Goal: Use online tool/utility: Utilize a website feature to perform a specific function

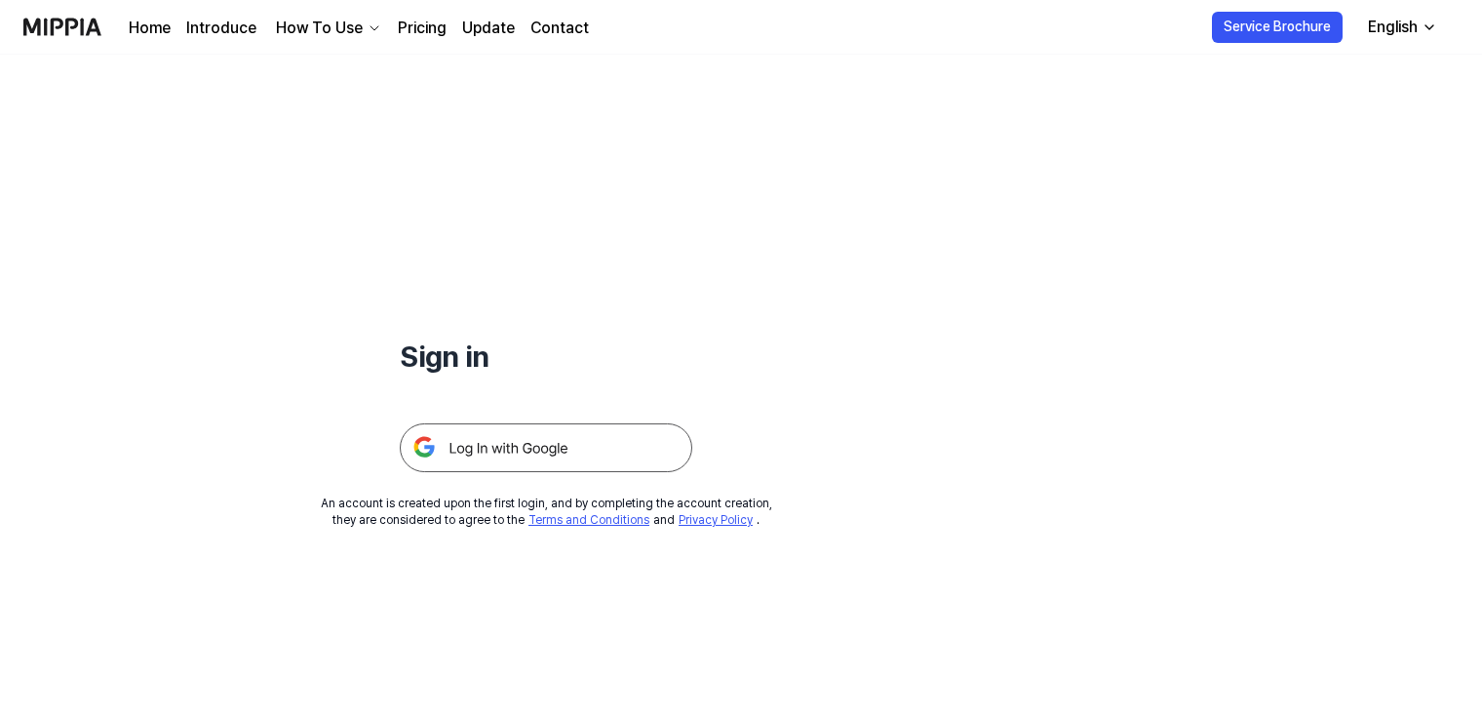
click at [618, 430] on img at bounding box center [546, 447] width 293 height 49
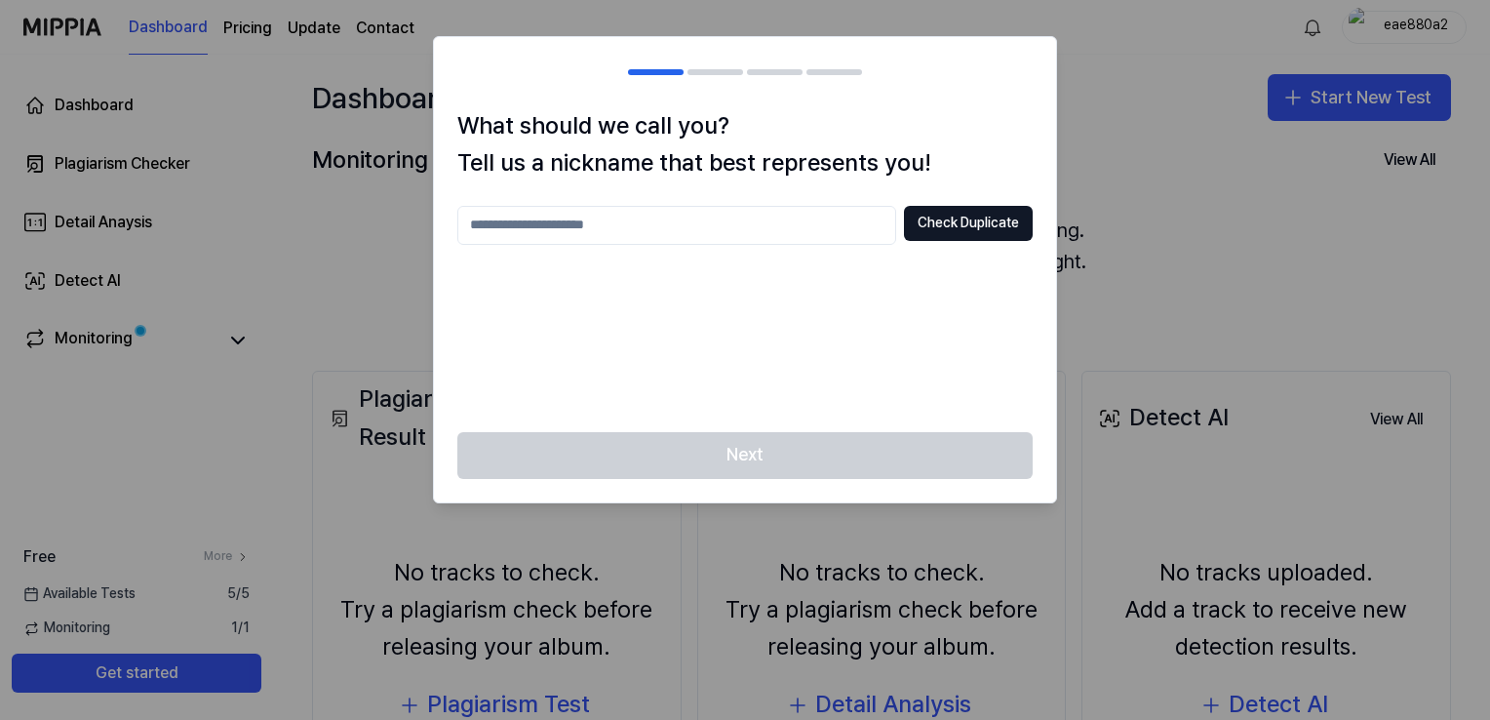
click at [740, 222] on input "text" at bounding box center [676, 225] width 439 height 39
type input "*******"
click at [946, 224] on button "Check Duplicate" at bounding box center [968, 223] width 129 height 35
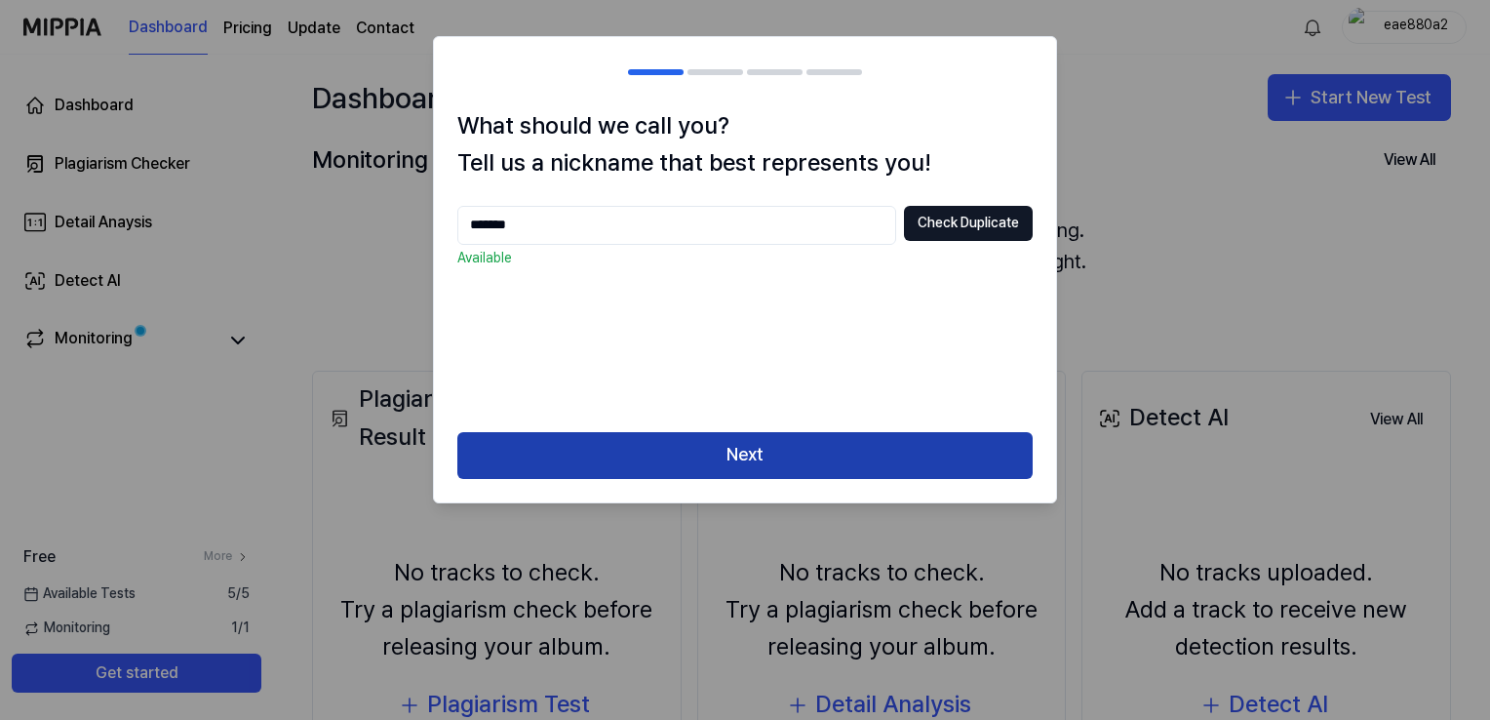
click at [749, 461] on button "Next" at bounding box center [744, 455] width 575 height 47
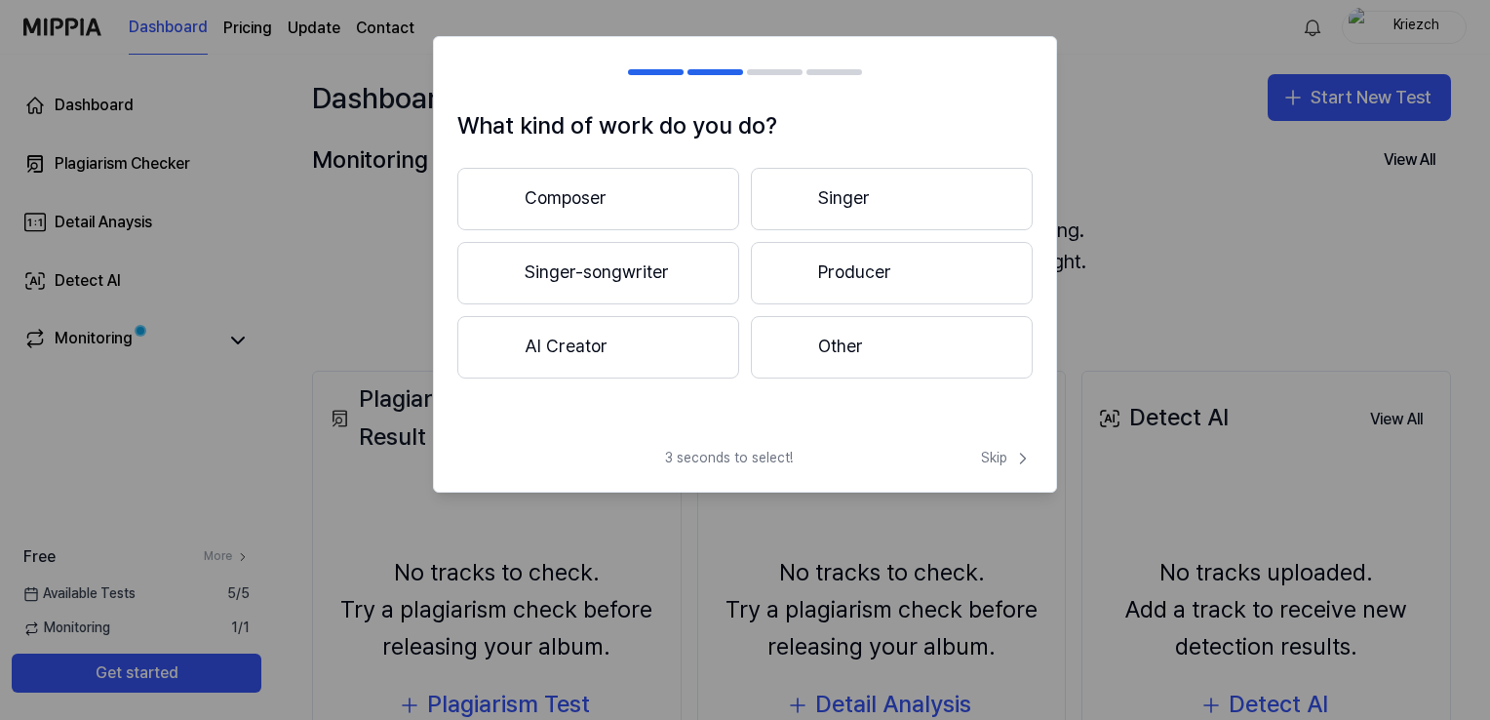
click at [815, 341] on button "Other" at bounding box center [892, 347] width 282 height 62
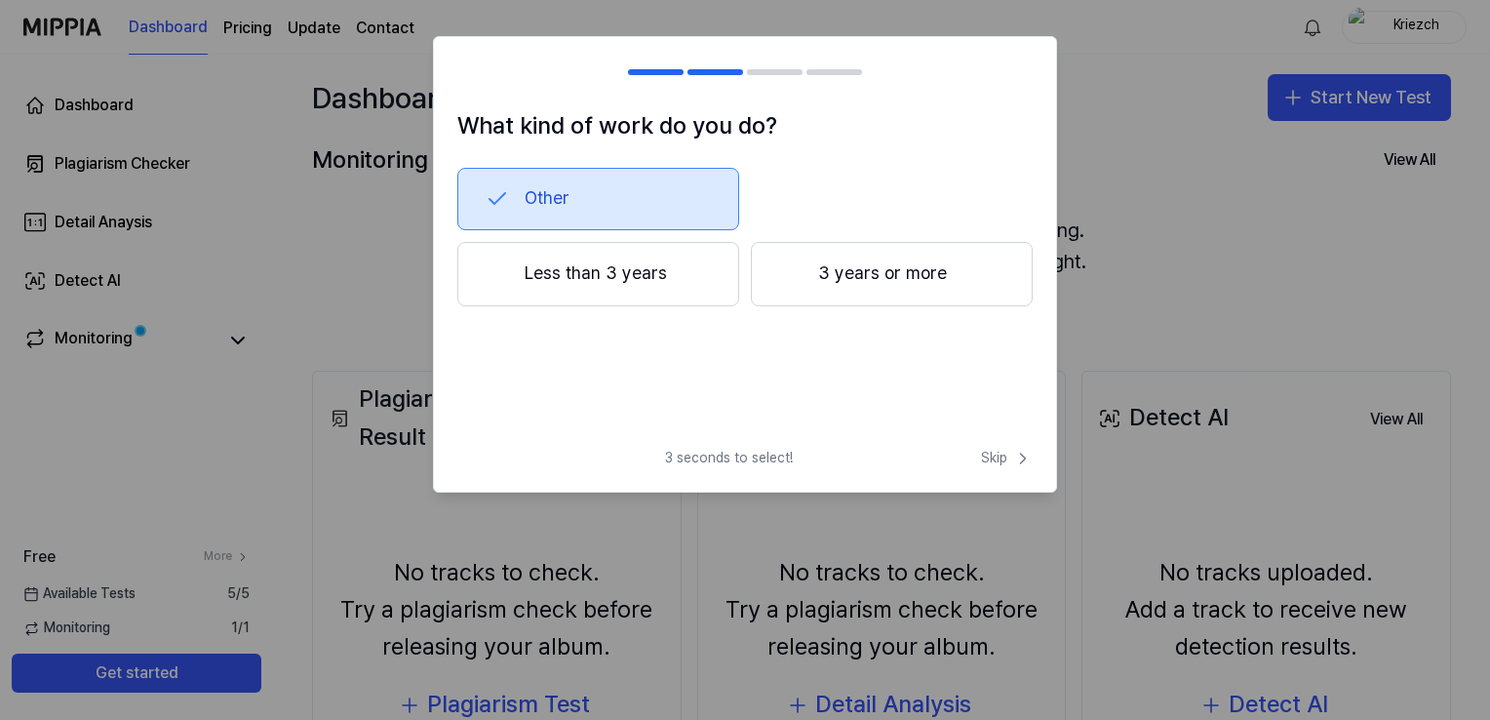
click at [625, 160] on div "What kind of work do you do? Other Less than 3 years 3 years or more" at bounding box center [745, 270] width 622 height 326
click at [628, 191] on button "Other" at bounding box center [598, 199] width 282 height 62
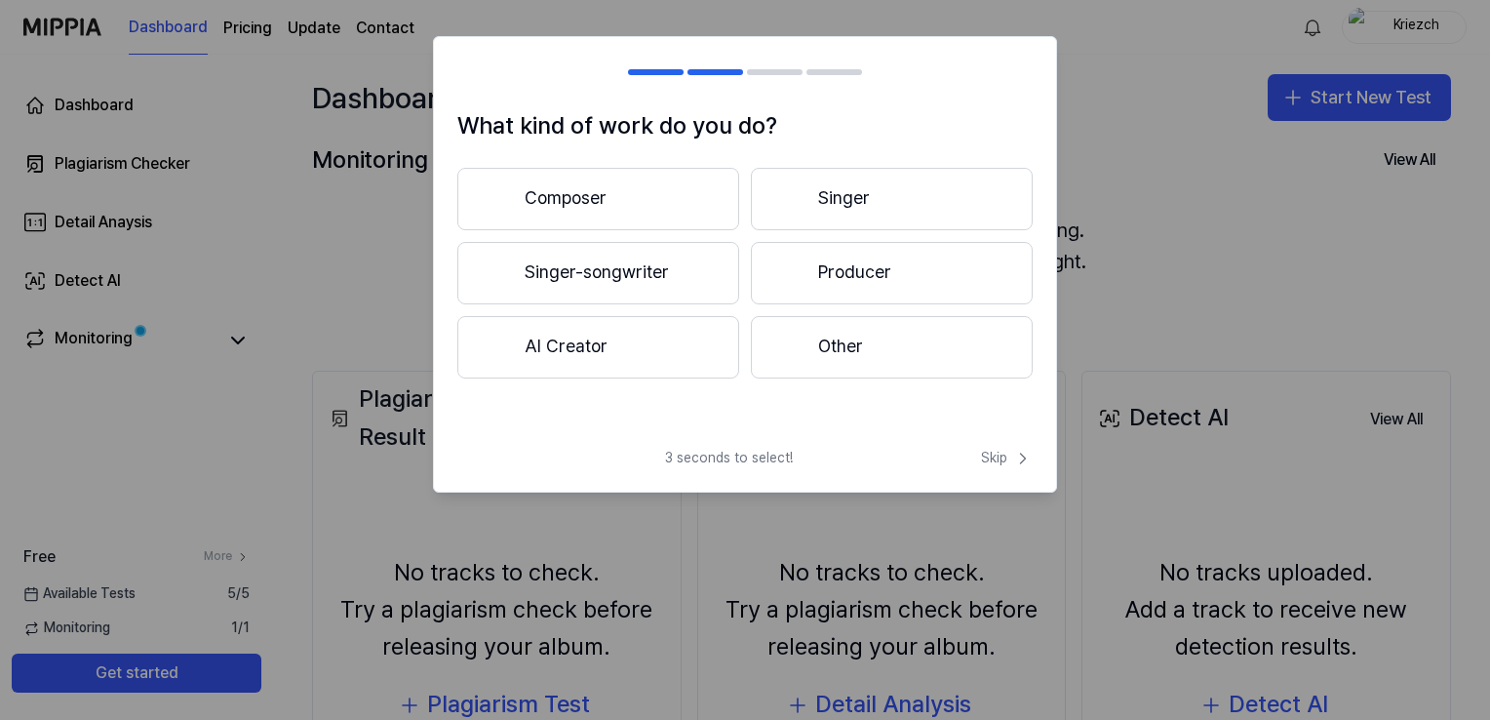
click at [831, 357] on button "Other" at bounding box center [892, 347] width 282 height 62
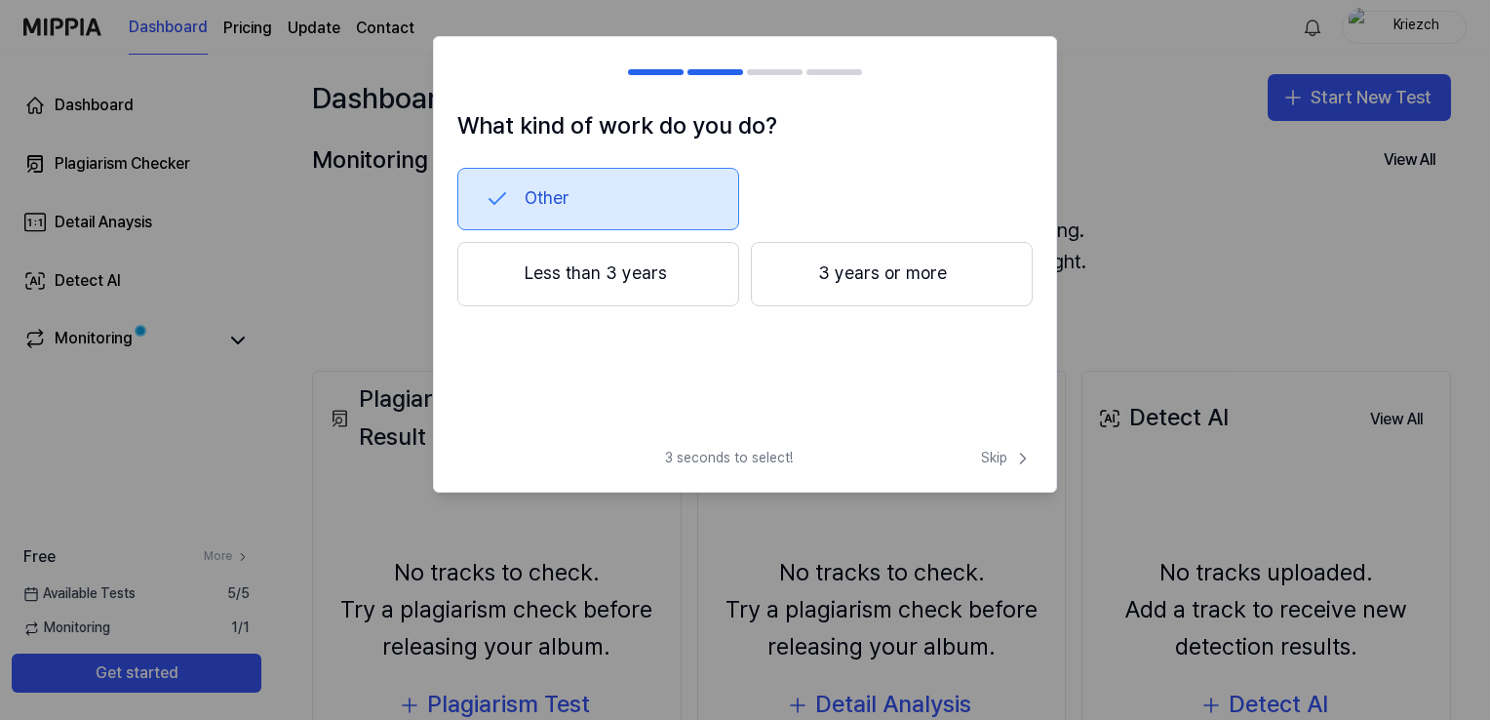
click at [630, 205] on button "Other" at bounding box center [598, 199] width 282 height 62
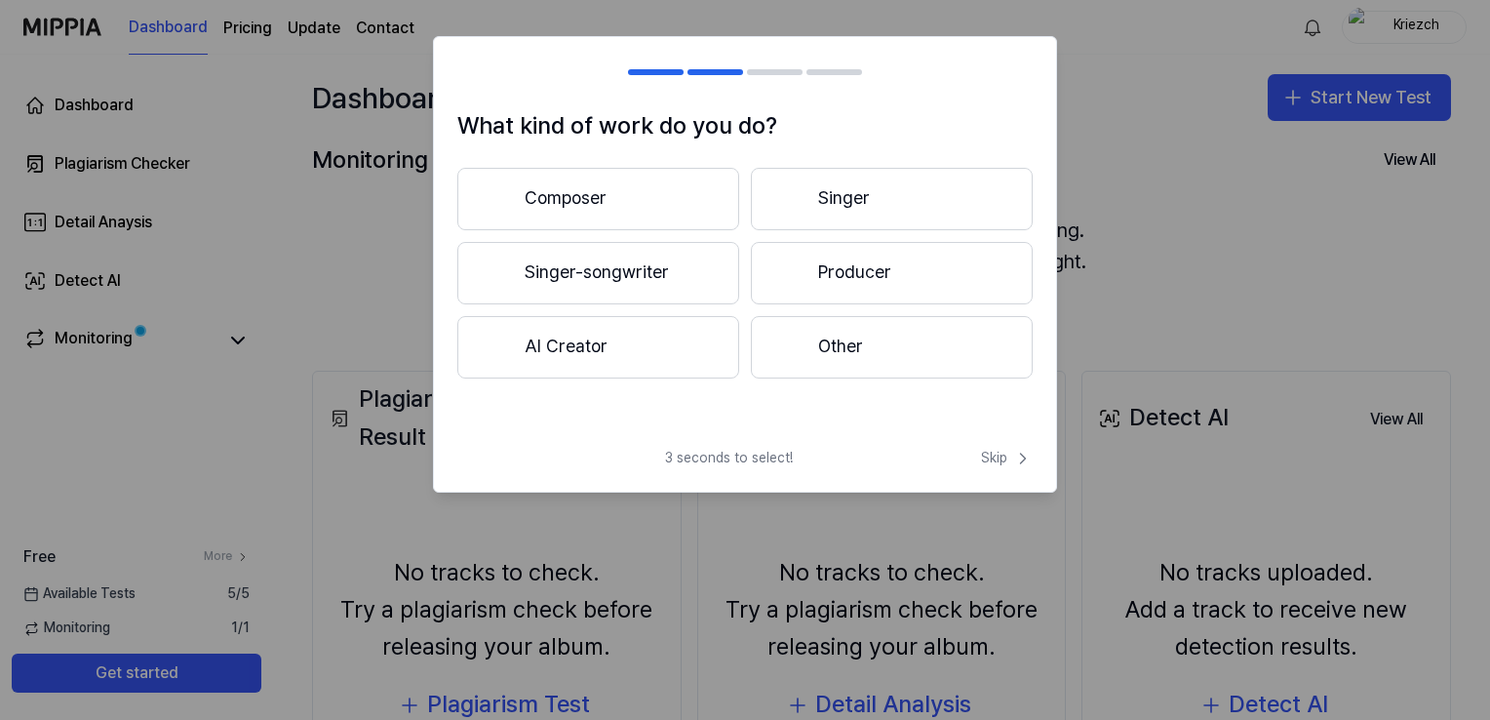
click at [640, 194] on button "Composer" at bounding box center [598, 199] width 282 height 62
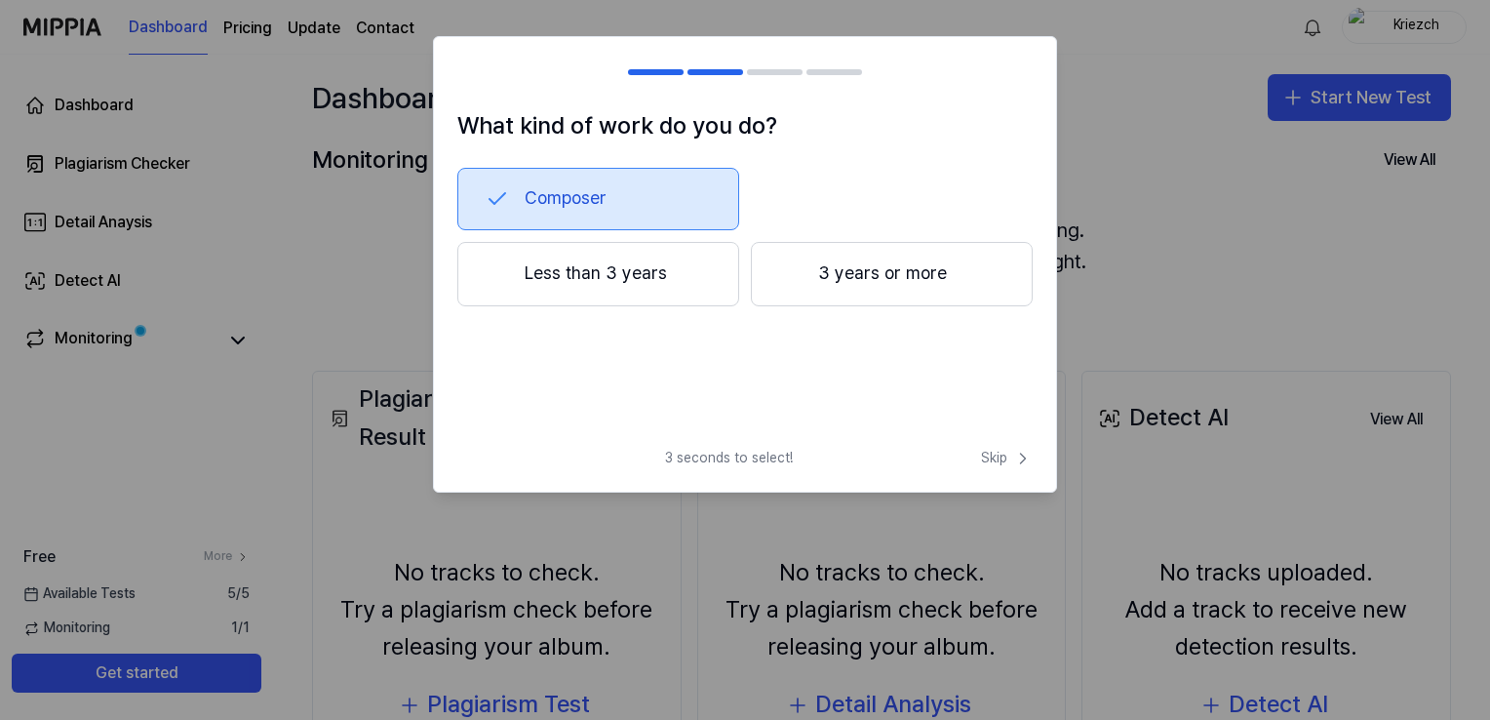
click at [819, 290] on button "3 years or more" at bounding box center [892, 274] width 282 height 64
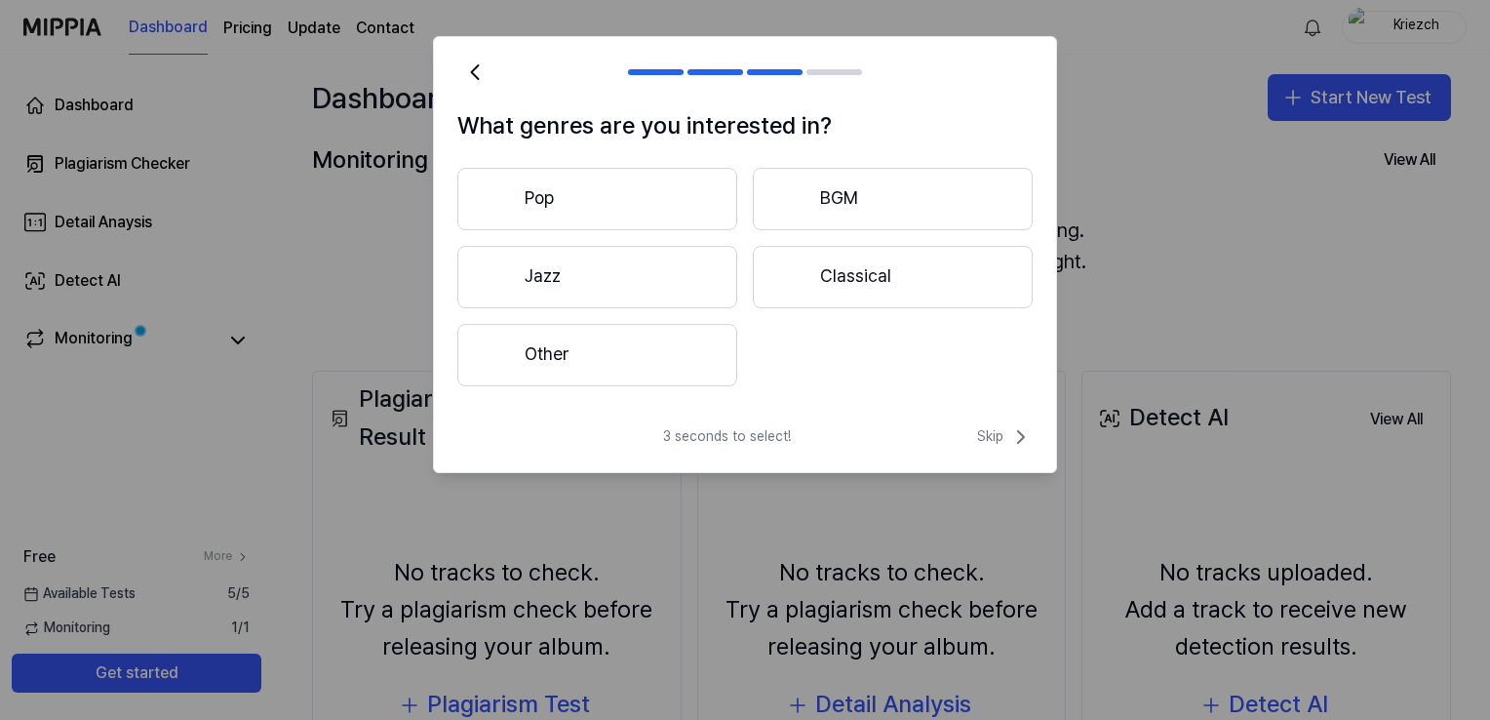
click at [699, 341] on button "Other" at bounding box center [597, 355] width 280 height 62
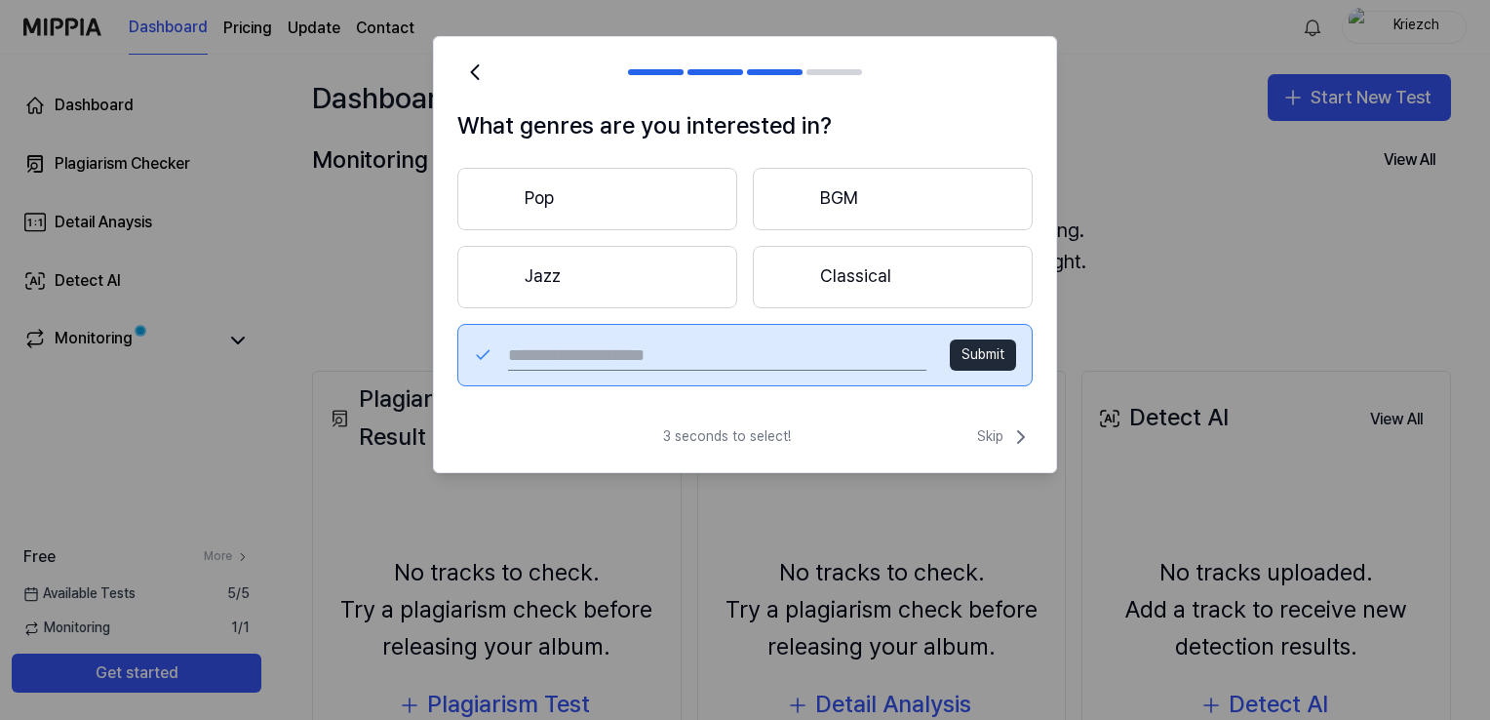
click at [686, 202] on button "Pop" at bounding box center [597, 199] width 280 height 62
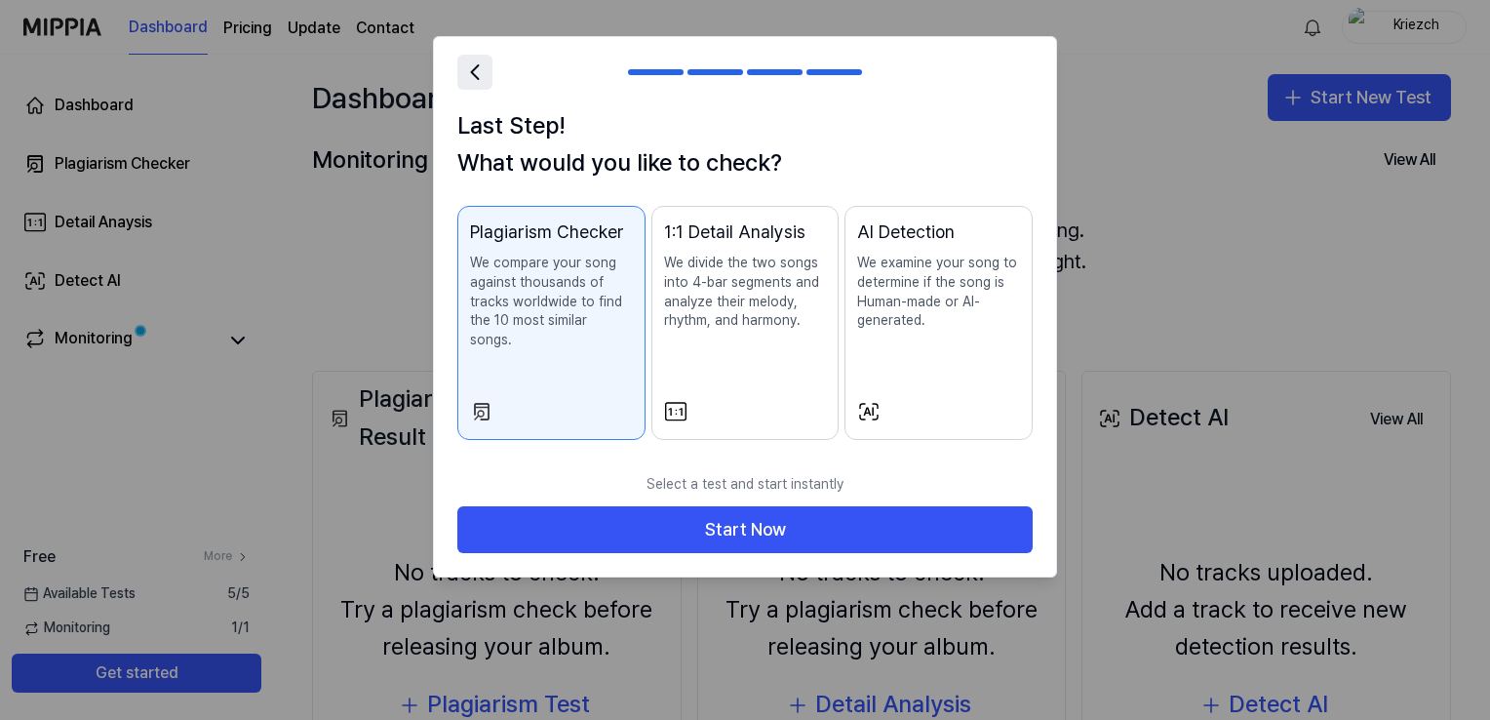
click at [483, 83] on icon at bounding box center [474, 72] width 27 height 27
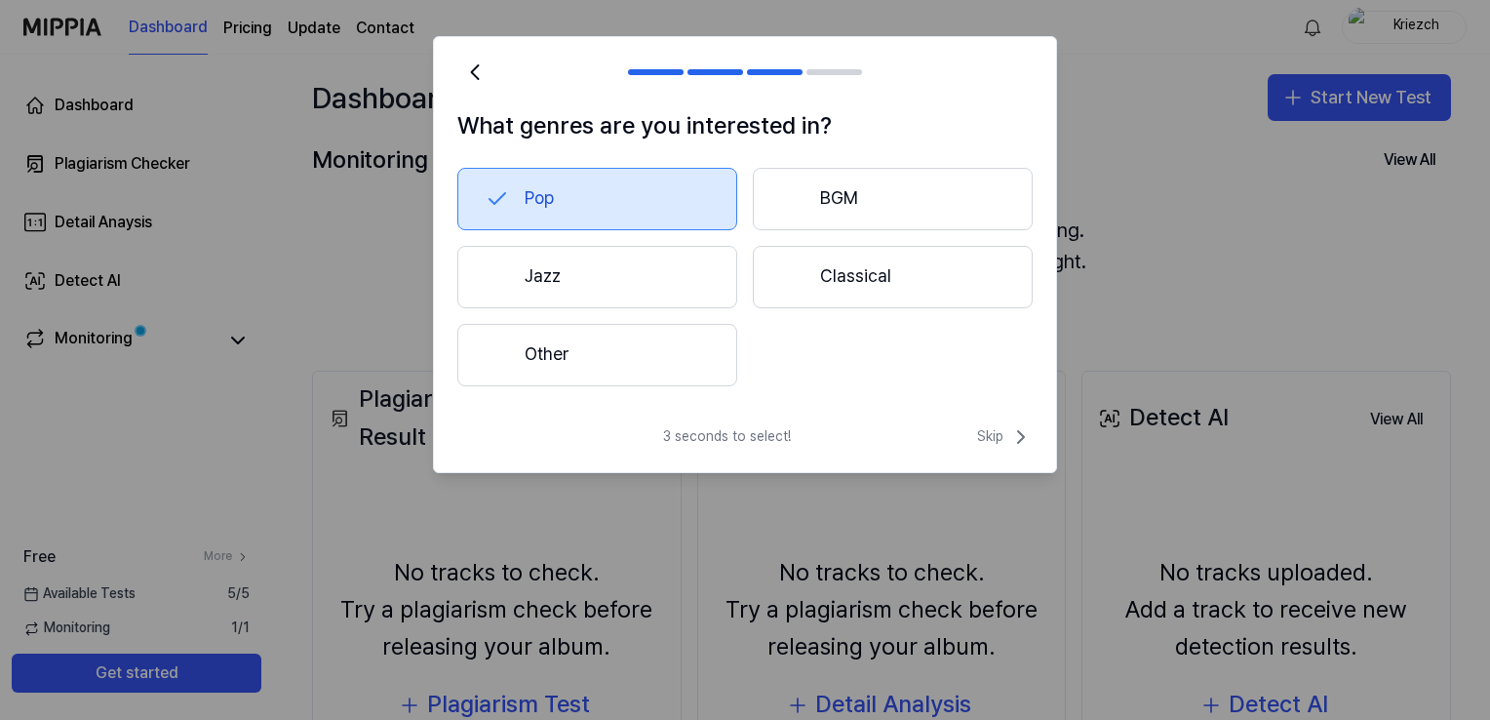
click at [616, 346] on button "Other" at bounding box center [597, 355] width 280 height 62
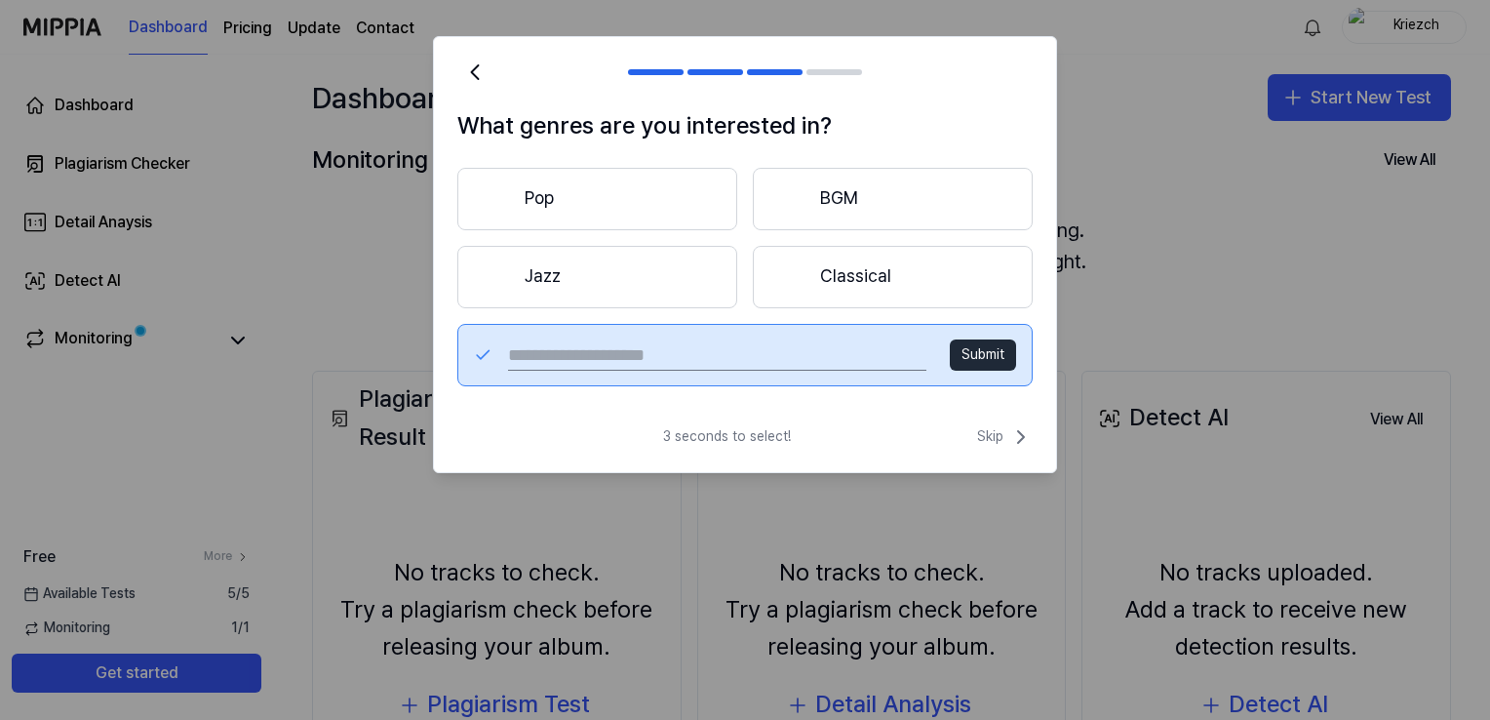
click at [616, 346] on input "text" at bounding box center [717, 354] width 418 height 31
type input "*******"
click at [991, 356] on button "Submit" at bounding box center [983, 354] width 66 height 31
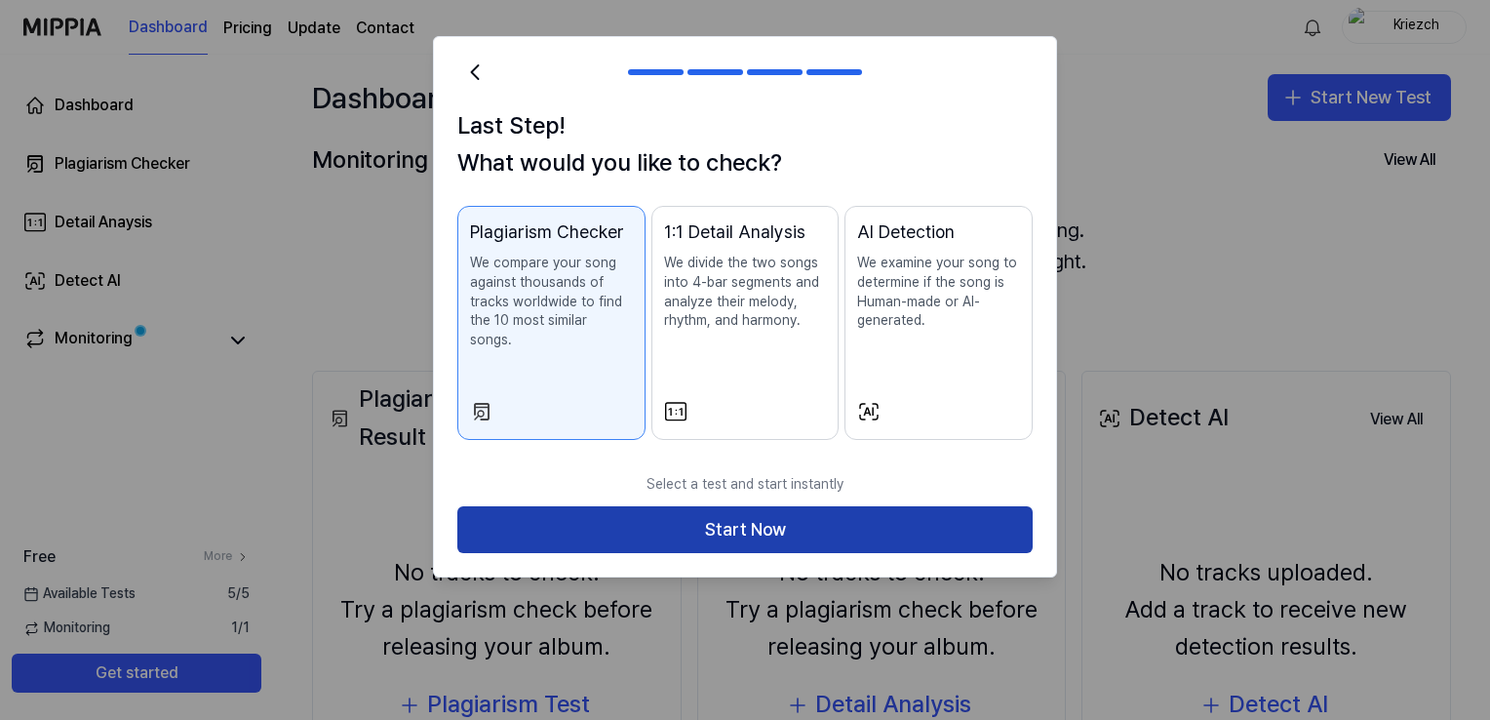
click at [651, 509] on button "Start Now" at bounding box center [744, 529] width 575 height 47
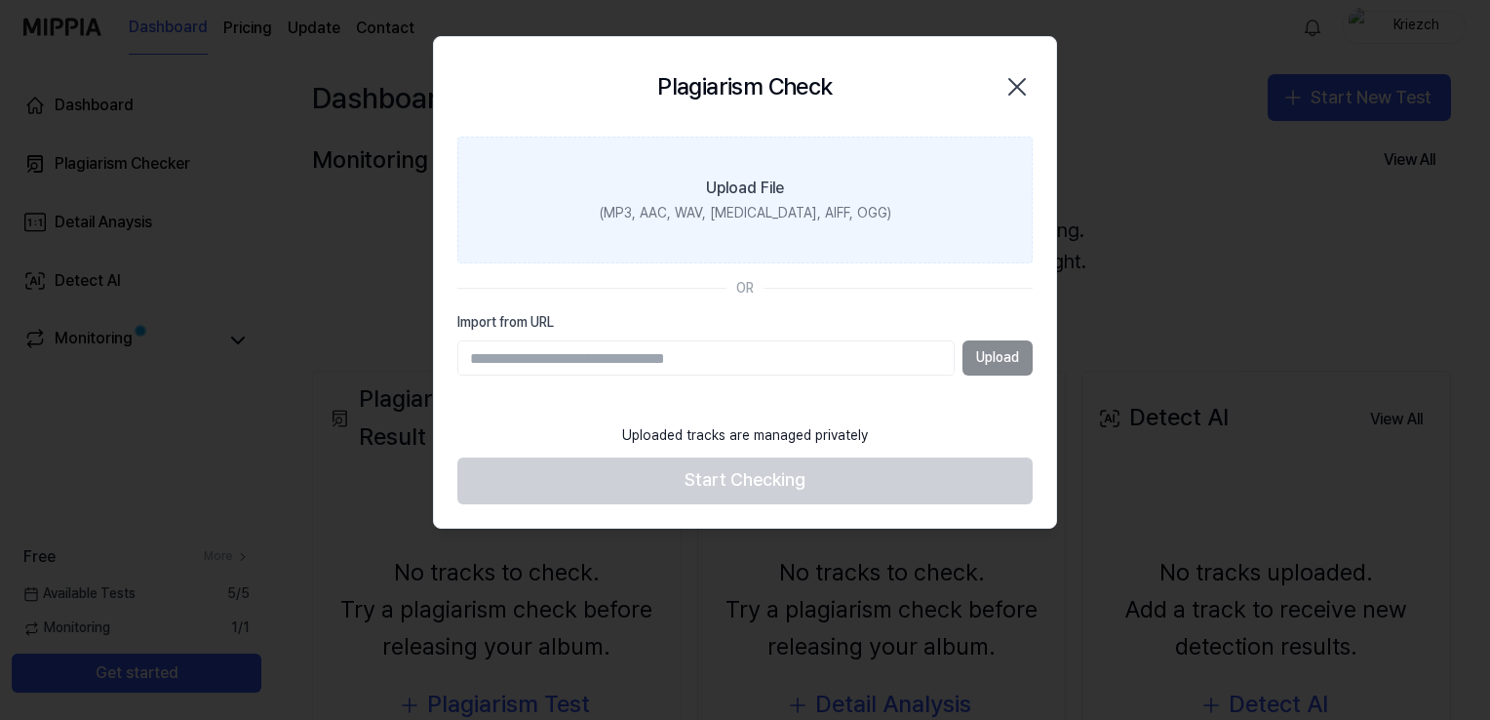
click at [709, 218] on div "(MP3, AAC, WAV, FLAC, AIFF, OGG)" at bounding box center [746, 214] width 292 height 20
click at [0, 0] on input "Upload File (MP3, AAC, WAV, FLAC, AIFF, OGG)" at bounding box center [0, 0] width 0 height 0
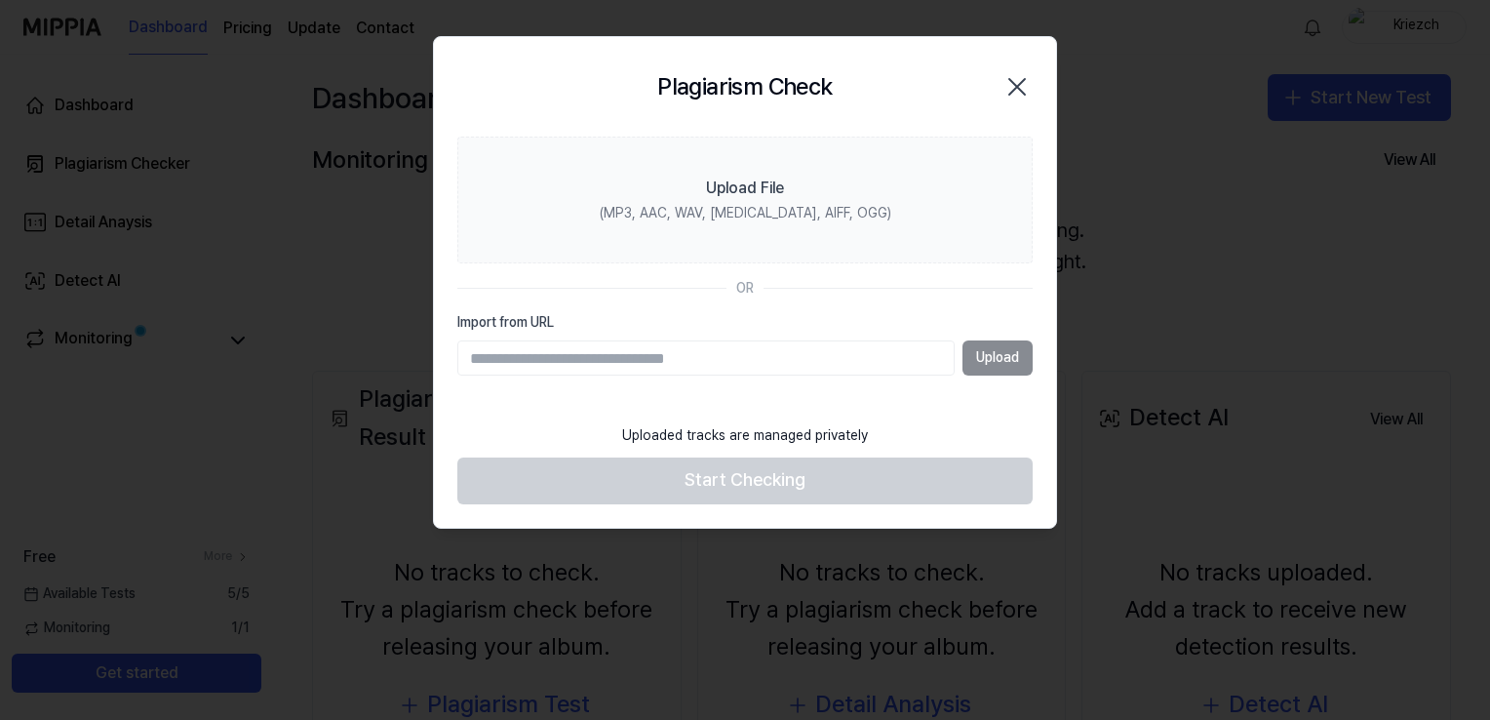
click at [1007, 85] on icon "button" at bounding box center [1016, 86] width 31 height 31
